Goal: Navigation & Orientation: Find specific page/section

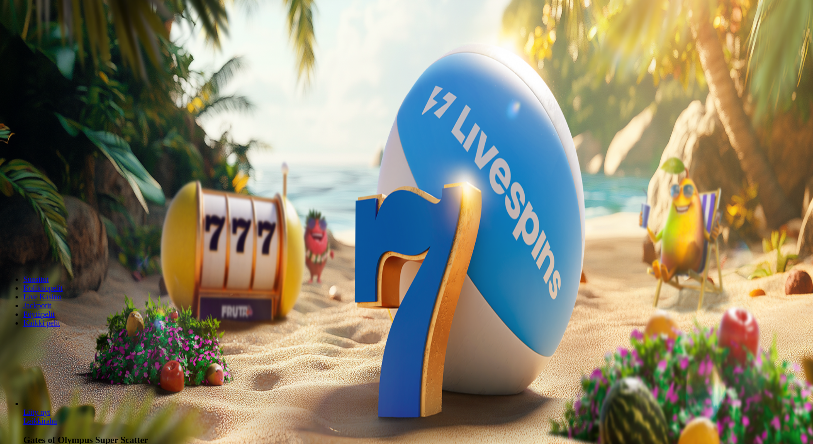
click at [70, 40] on button "Kirjaudu" at bounding box center [67, 35] width 32 height 10
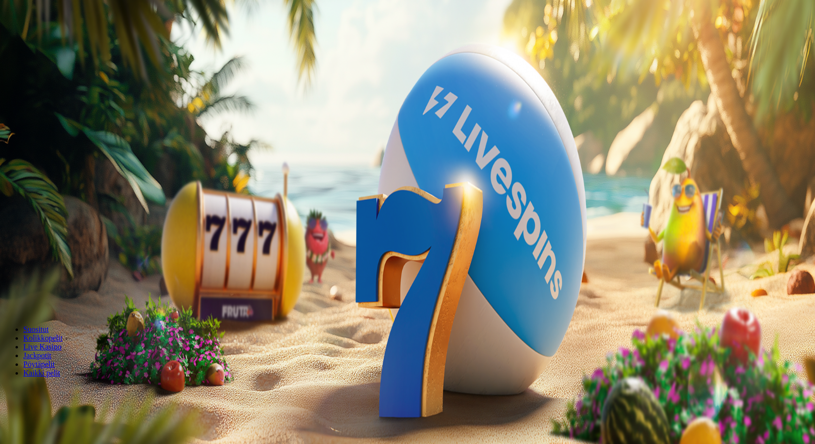
click at [422, 141] on div at bounding box center [407, 141] width 807 height 0
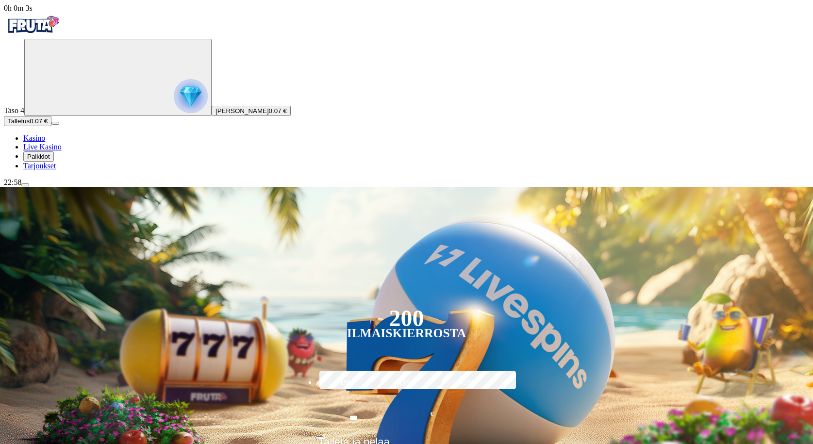
click at [68, 116] on div "Taso 4 [PERSON_NAME] 0.07 €" at bounding box center [406, 77] width 805 height 77
click at [66, 126] on circle "Primary" at bounding box center [100, 76] width 99 height 99
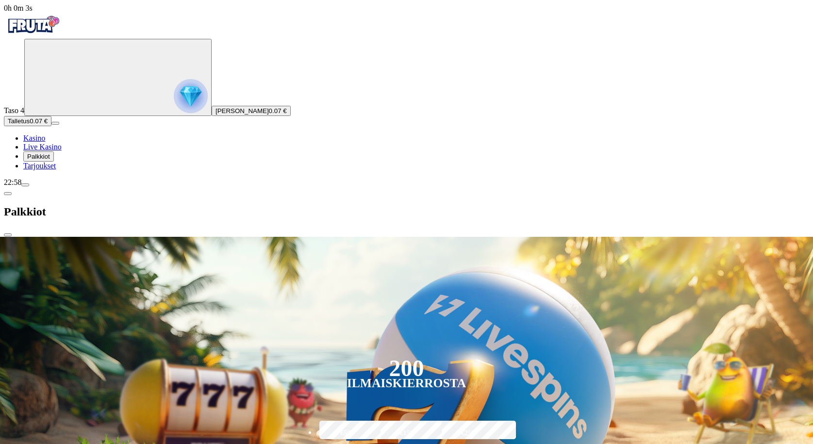
scroll to position [522, 0]
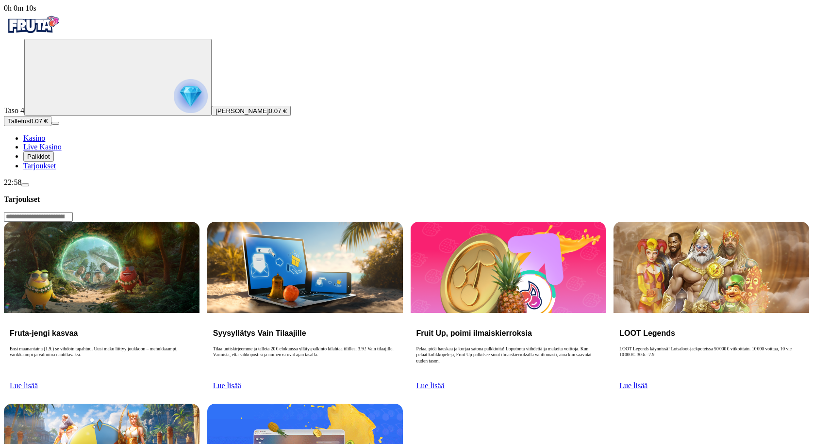
click at [50, 160] on span "Palkkiot" at bounding box center [38, 156] width 23 height 7
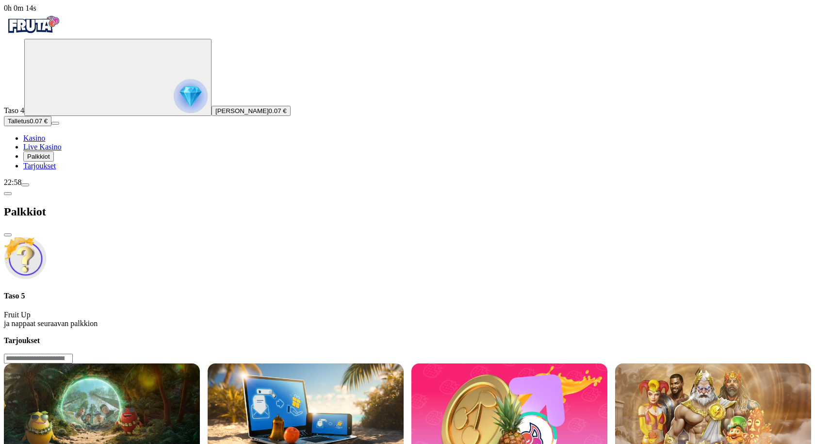
click at [127, 187] on div "Palkkiot" at bounding box center [407, 212] width 807 height 50
click at [8, 194] on span "chevron-left icon" at bounding box center [8, 194] width 0 height 0
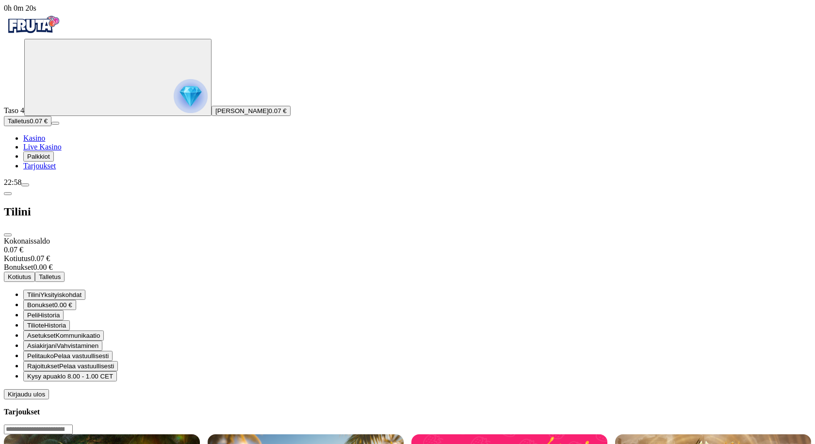
click at [8, 235] on span "close icon" at bounding box center [8, 235] width 0 height 0
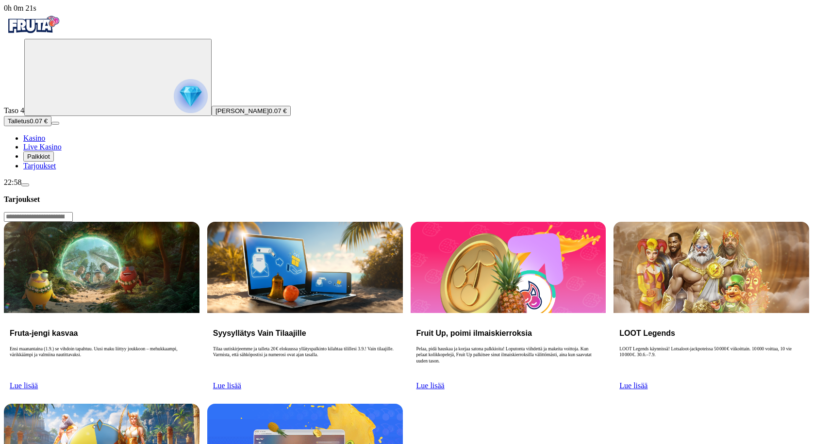
click at [45, 142] on span "Kasino" at bounding box center [34, 138] width 22 height 8
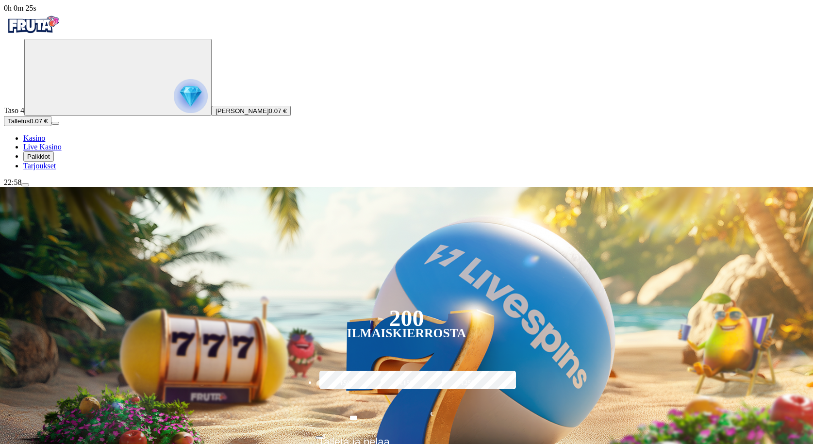
click at [51, 126] on button "Talletus 0.07 €" at bounding box center [28, 121] width 48 height 10
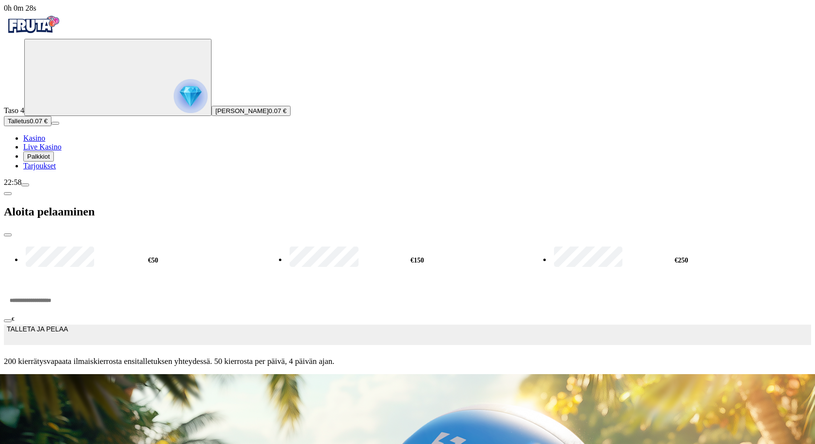
click at [8, 235] on span "close icon" at bounding box center [8, 235] width 0 height 0
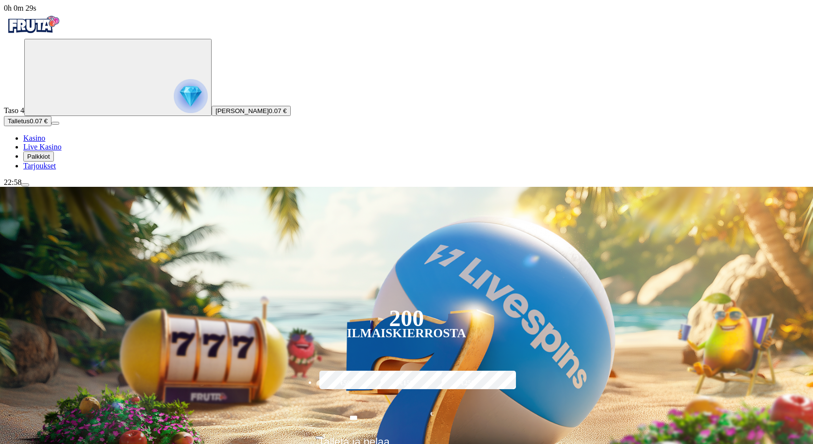
click at [215, 115] on span "[PERSON_NAME]" at bounding box center [241, 110] width 53 height 7
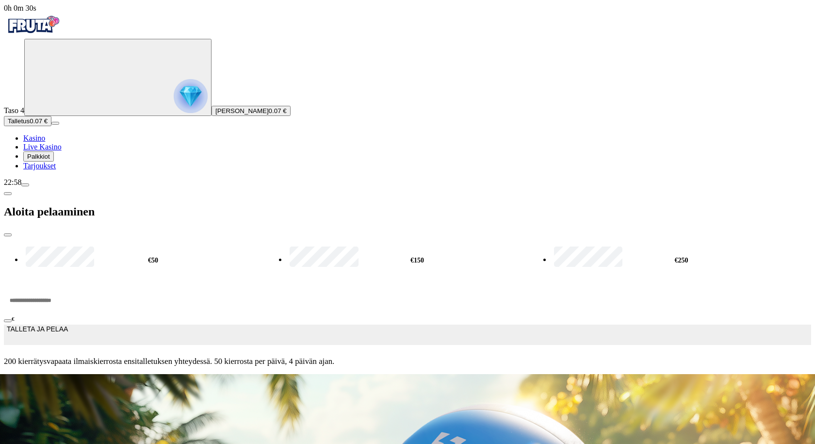
click at [62, 37] on img "Primary" at bounding box center [33, 25] width 58 height 24
click at [8, 235] on span "close icon" at bounding box center [8, 235] width 0 height 0
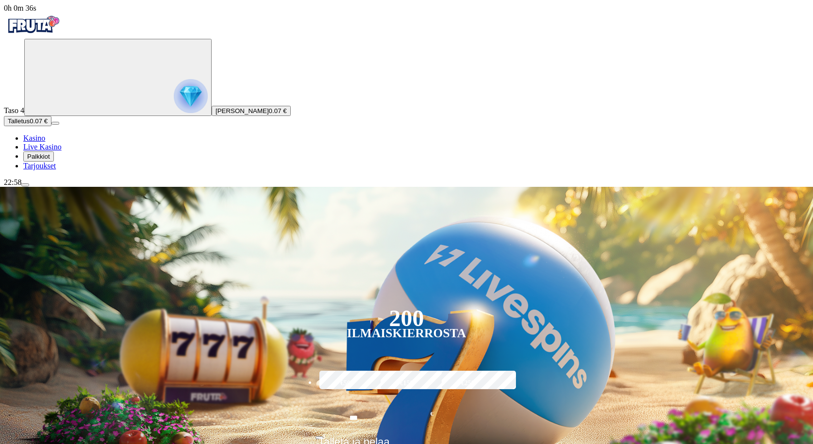
click at [53, 170] on span "Tarjoukset" at bounding box center [39, 166] width 33 height 8
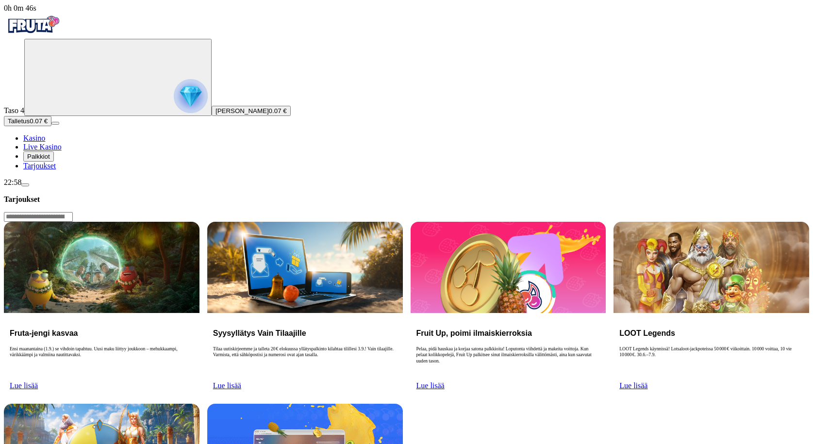
click at [45, 142] on span "Kasino" at bounding box center [34, 138] width 22 height 8
